Goal: Task Accomplishment & Management: Complete application form

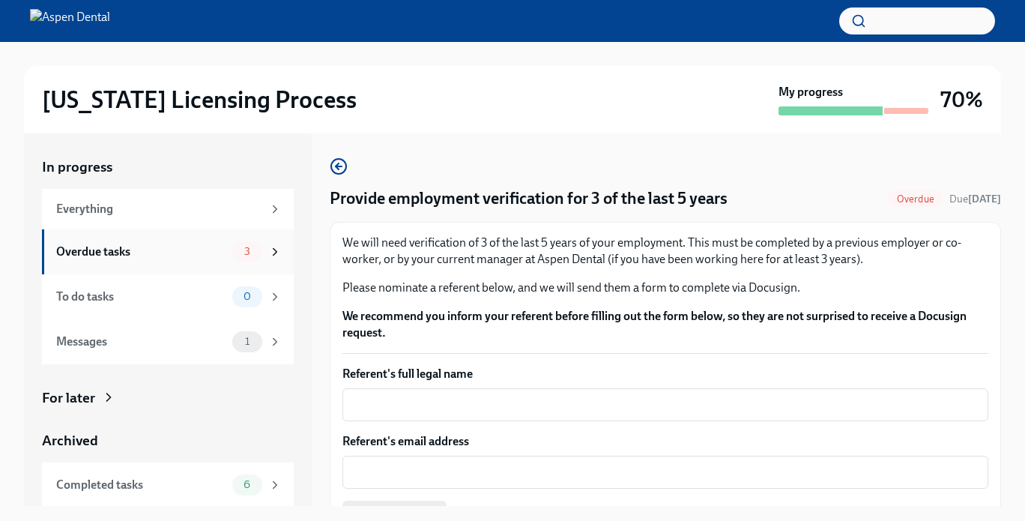
click at [232, 248] on div "3" at bounding box center [256, 251] width 49 height 21
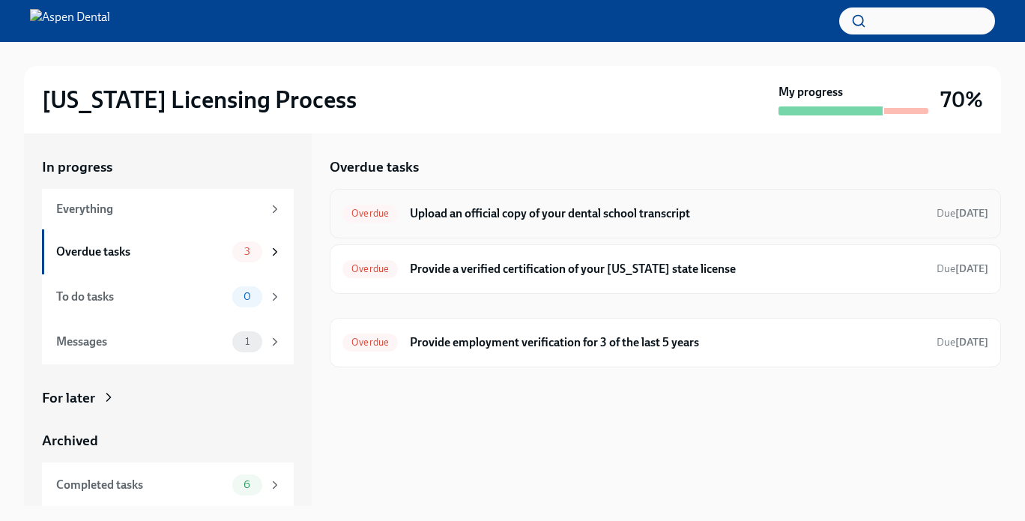
click at [800, 218] on h6 "Upload an official copy of your dental school transcript" at bounding box center [667, 213] width 515 height 16
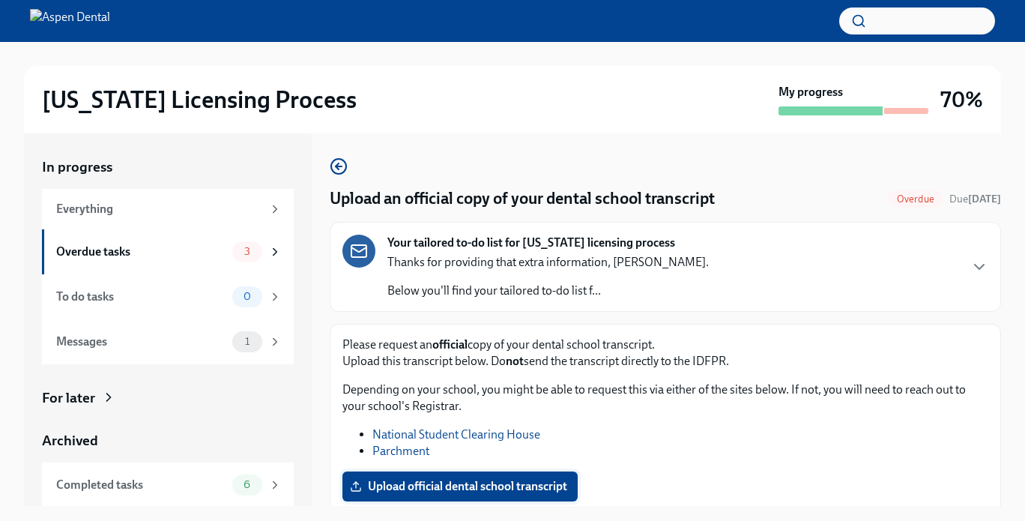
click at [506, 482] on span "Upload official dental school transcript" at bounding box center [460, 486] width 214 height 15
click at [0, 0] on input "Upload official dental school transcript" at bounding box center [0, 0] width 0 height 0
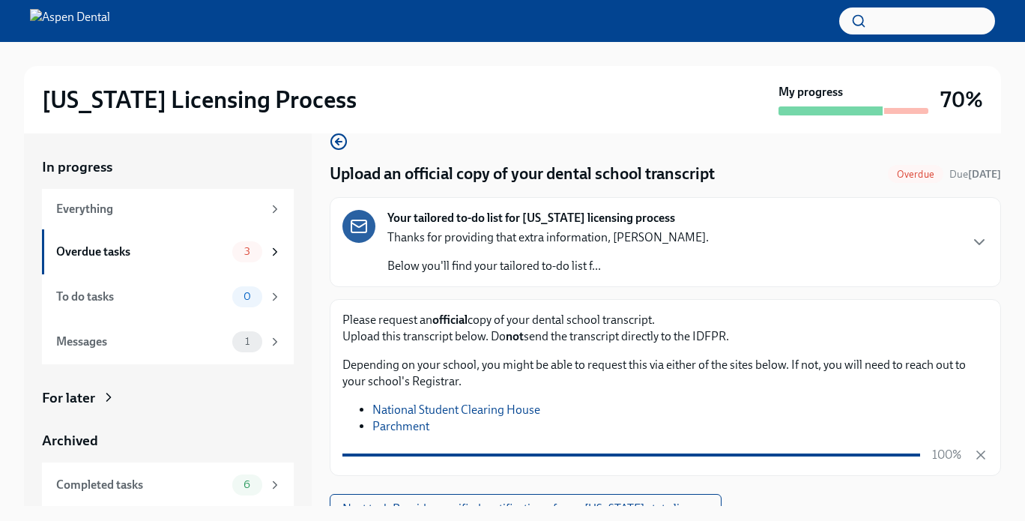
scroll to position [42, 0]
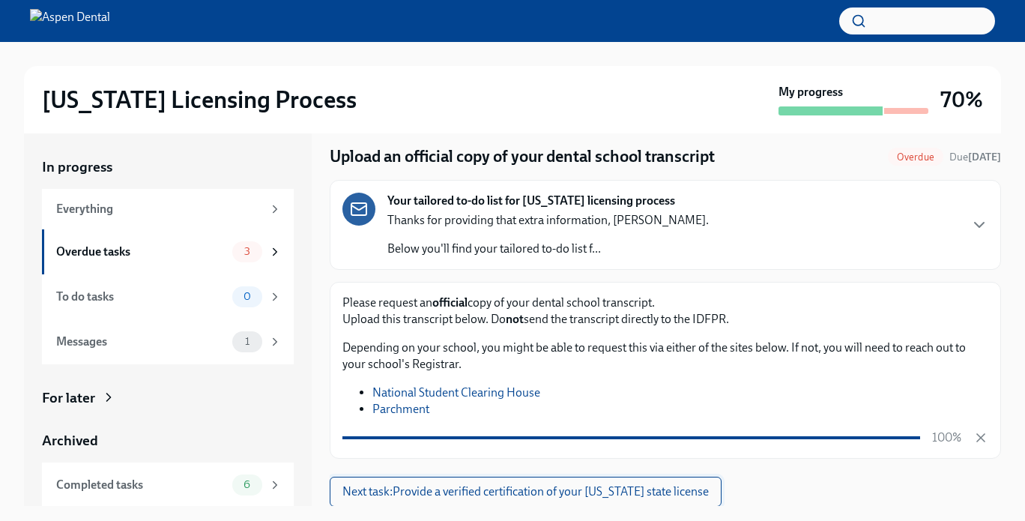
click at [679, 480] on button "Next task : Provide a verified certification of your [US_STATE] state license" at bounding box center [526, 492] width 392 height 30
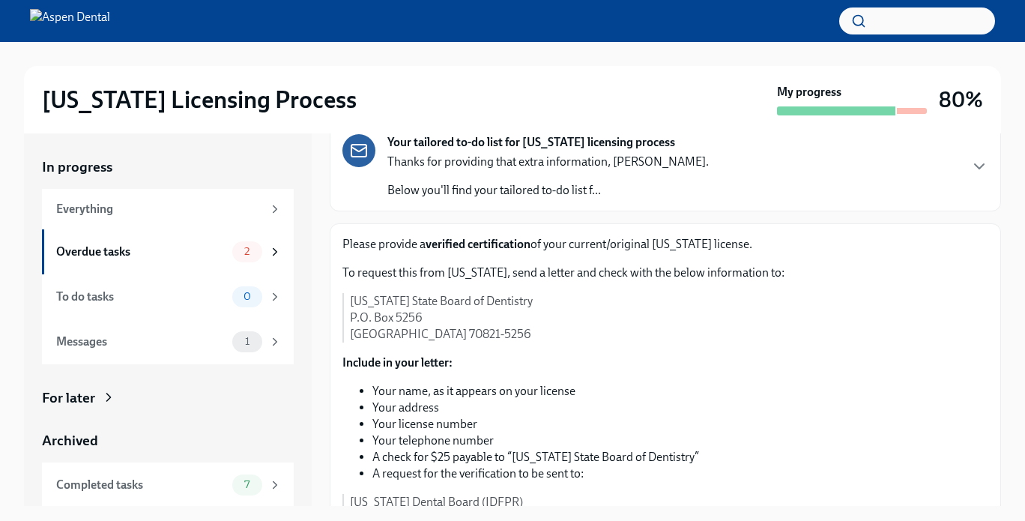
scroll to position [103, 0]
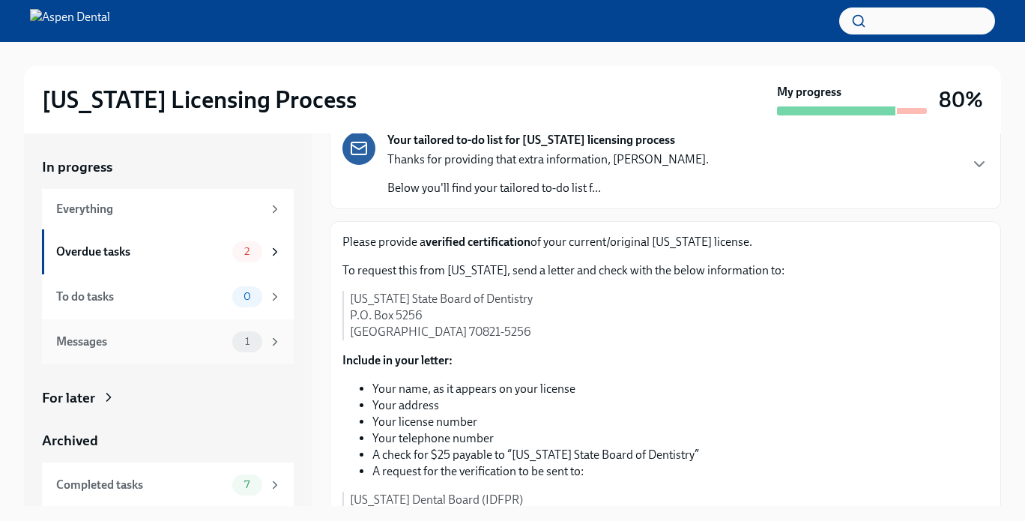
click at [160, 349] on div "Messages" at bounding box center [141, 341] width 170 height 16
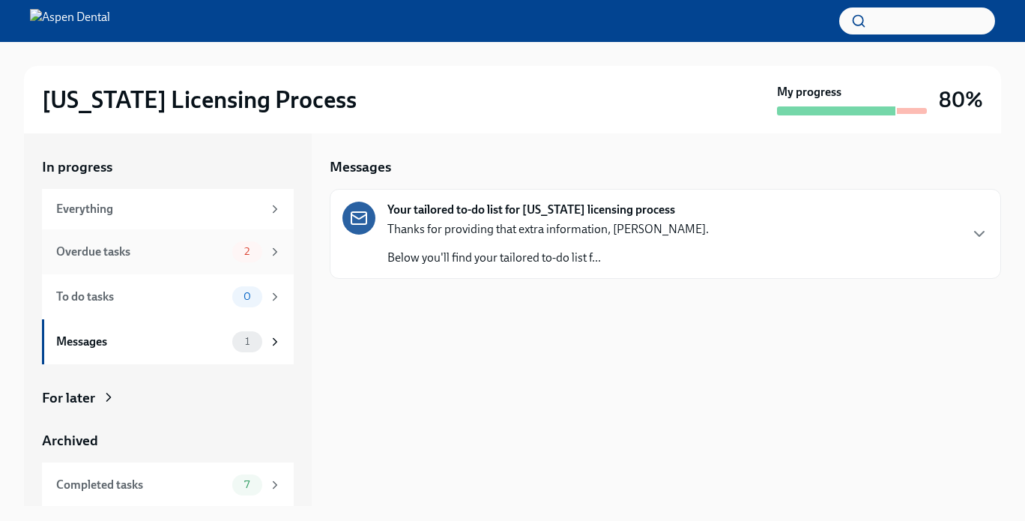
click at [184, 260] on div "Overdue tasks 2" at bounding box center [169, 251] width 226 height 21
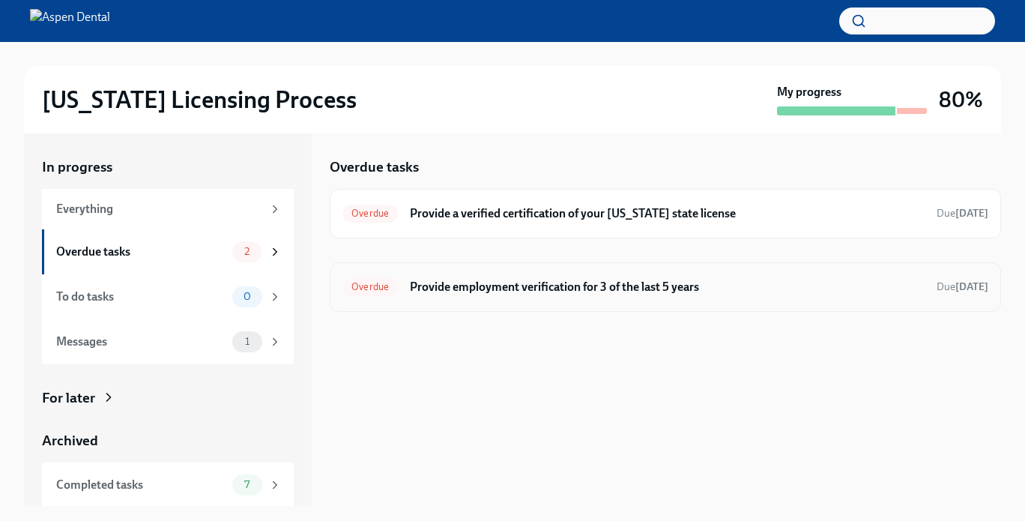
click at [593, 295] on div "Overdue Provide employment verification for 3 of the last 5 years Due [DATE]" at bounding box center [665, 287] width 646 height 24
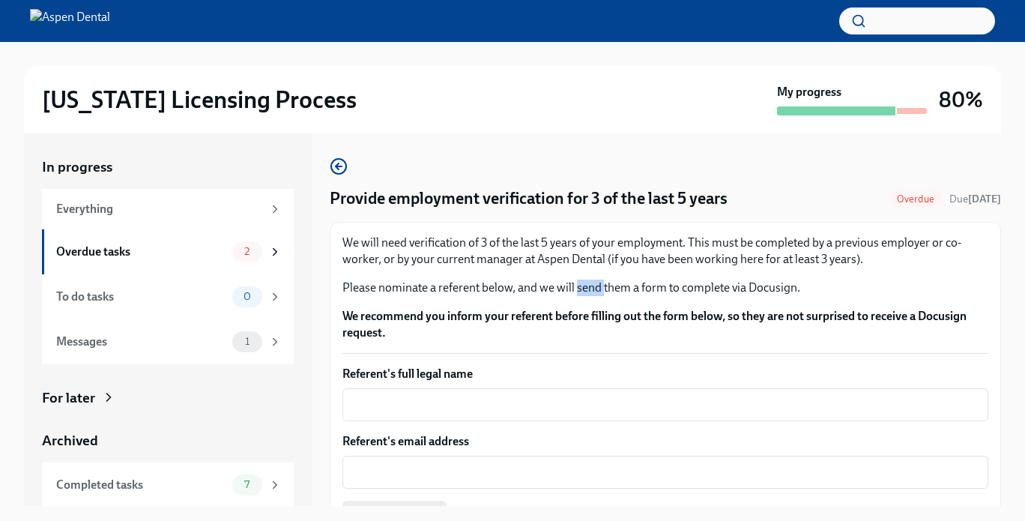
click at [593, 295] on p "Please nominate a referent below, and we will send them a form to complete via …" at bounding box center [665, 287] width 646 height 16
click at [535, 303] on div "We will need verification of 3 of the last 5 years of your employment. This mus…" at bounding box center [665, 288] width 646 height 106
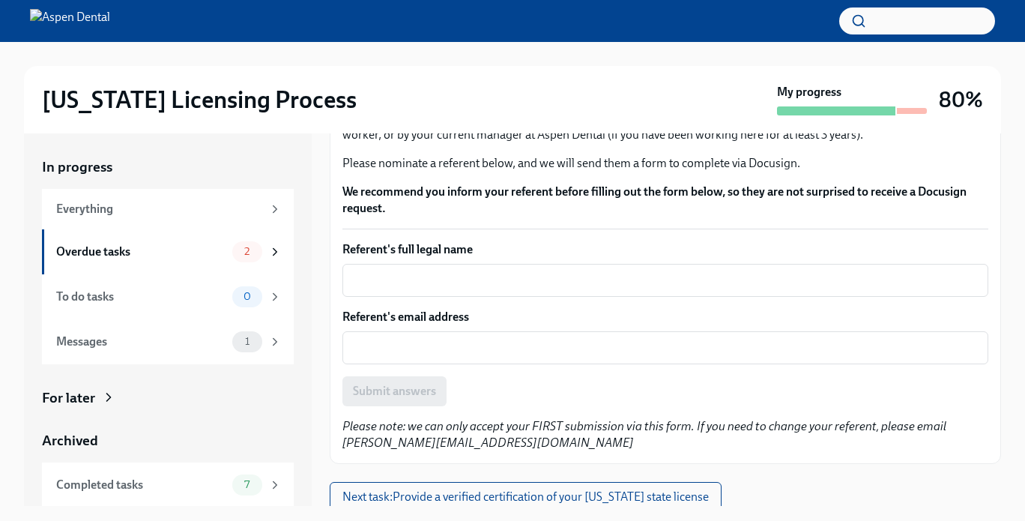
scroll to position [130, 0]
